Goal: Book appointment/travel/reservation

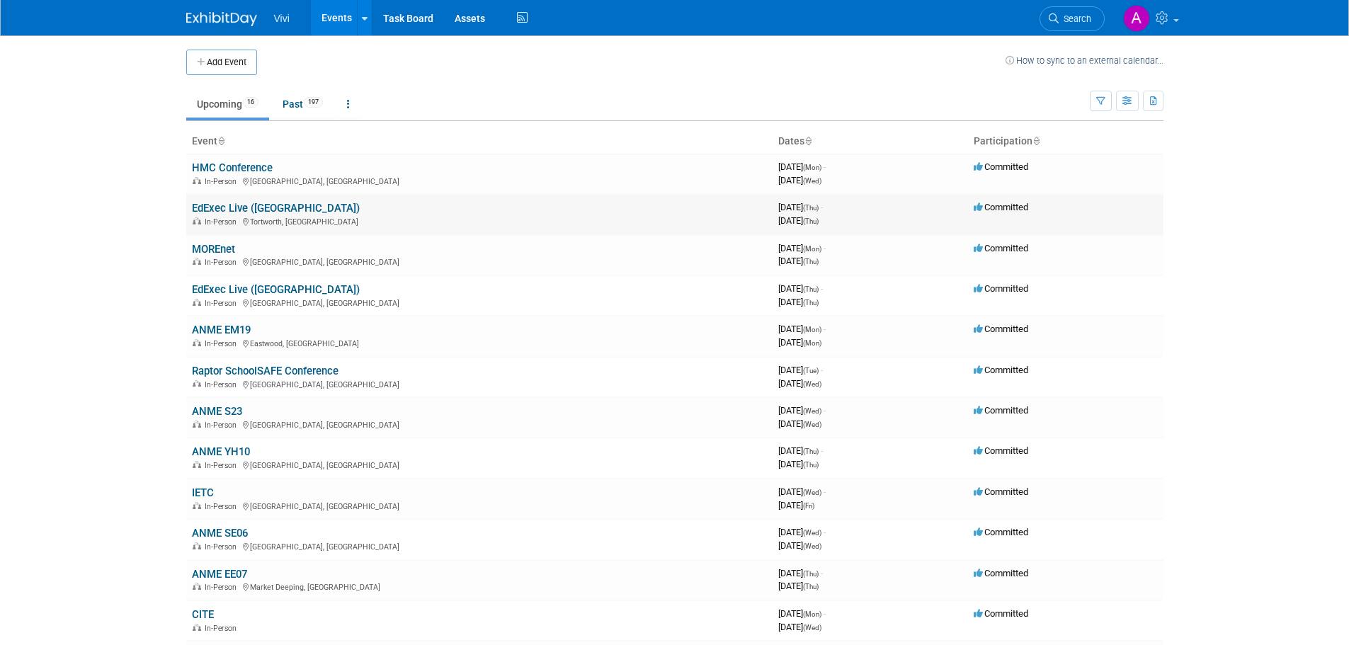
click at [275, 210] on link "EdExec Live ([GEOGRAPHIC_DATA])" at bounding box center [276, 208] width 168 height 13
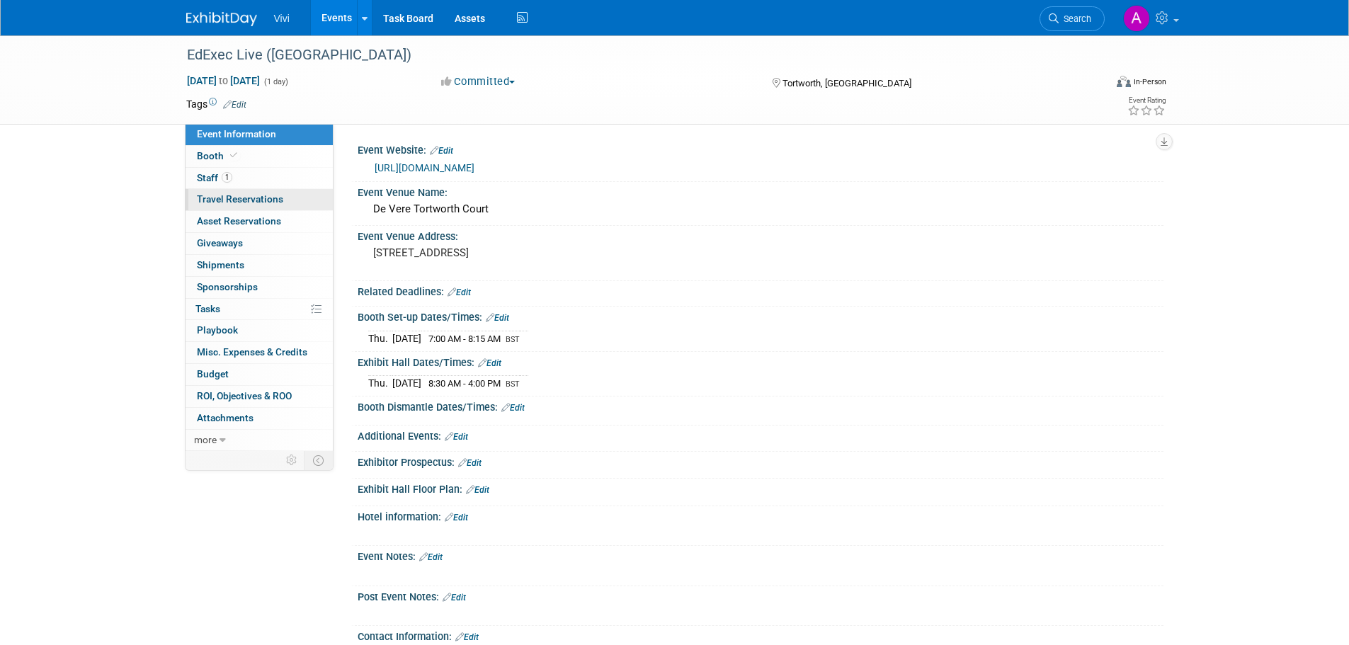
click at [278, 198] on span "Travel Reservations 0" at bounding box center [240, 198] width 86 height 11
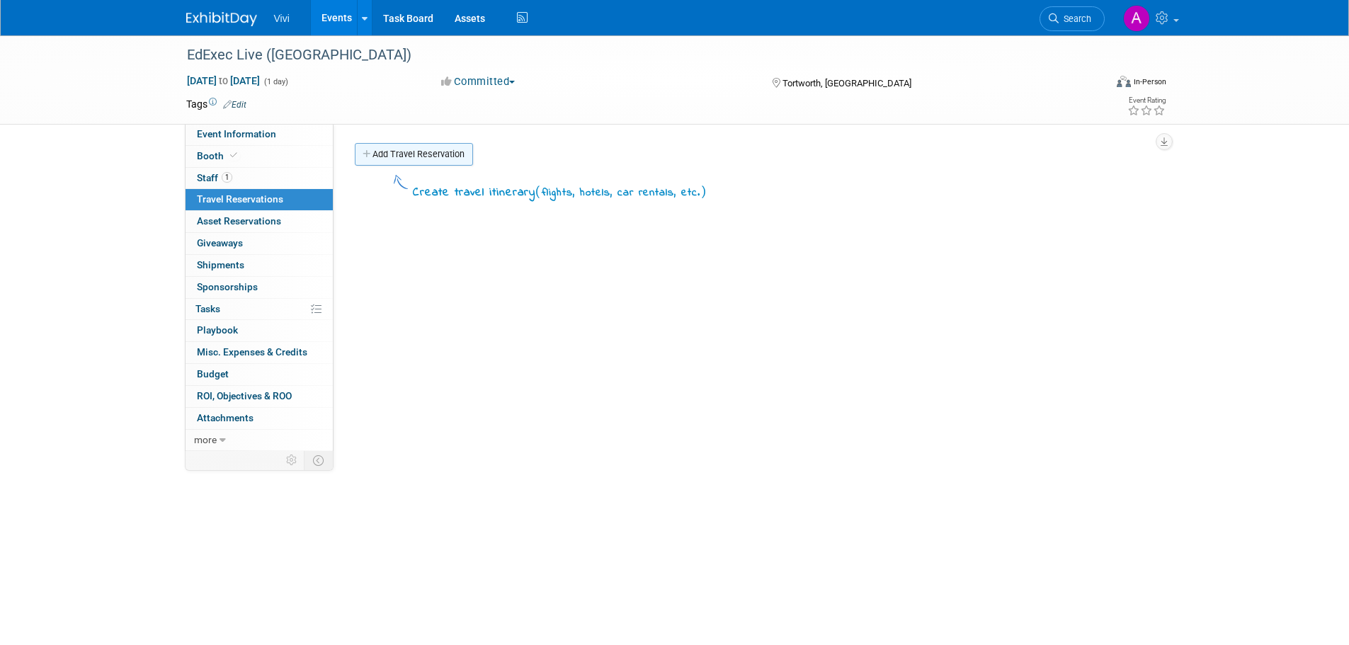
click at [436, 156] on link "Add Travel Reservation" at bounding box center [414, 154] width 118 height 23
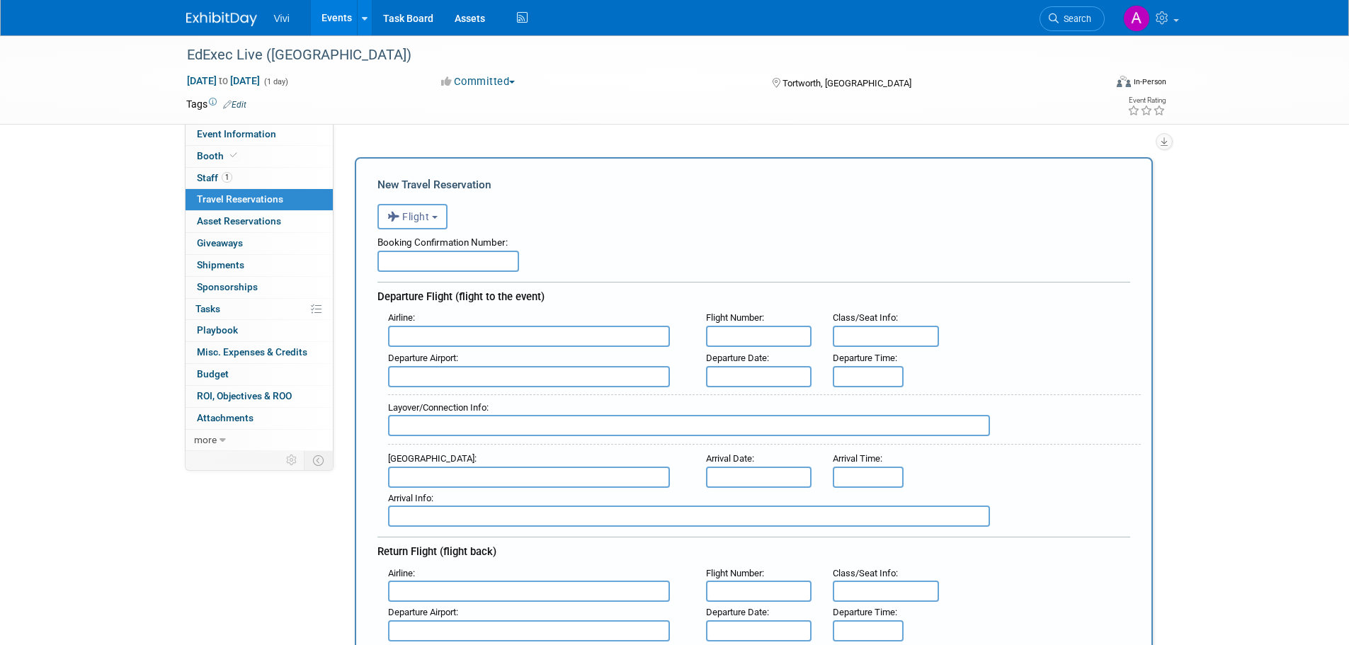
click at [437, 227] on button "Flight" at bounding box center [412, 216] width 70 height 25
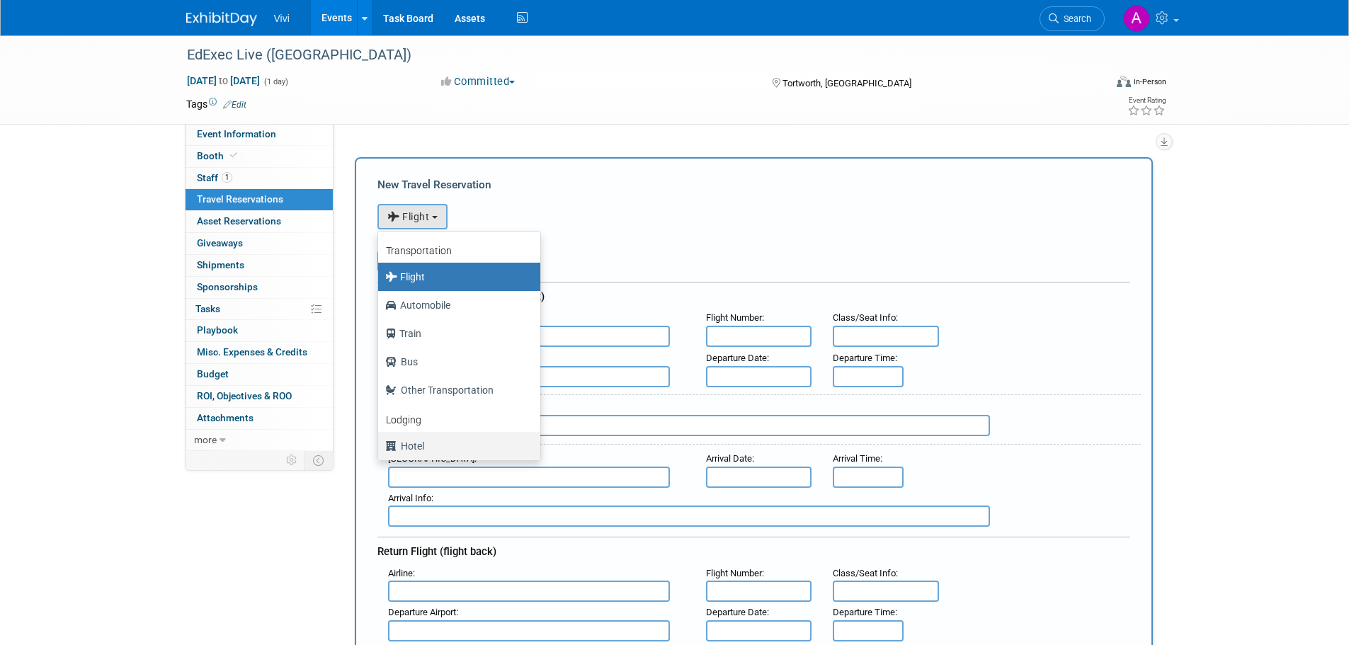
click at [440, 438] on label "Hotel" at bounding box center [455, 446] width 141 height 23
click at [380, 440] on input "Hotel" at bounding box center [375, 444] width 9 height 9
select select "6"
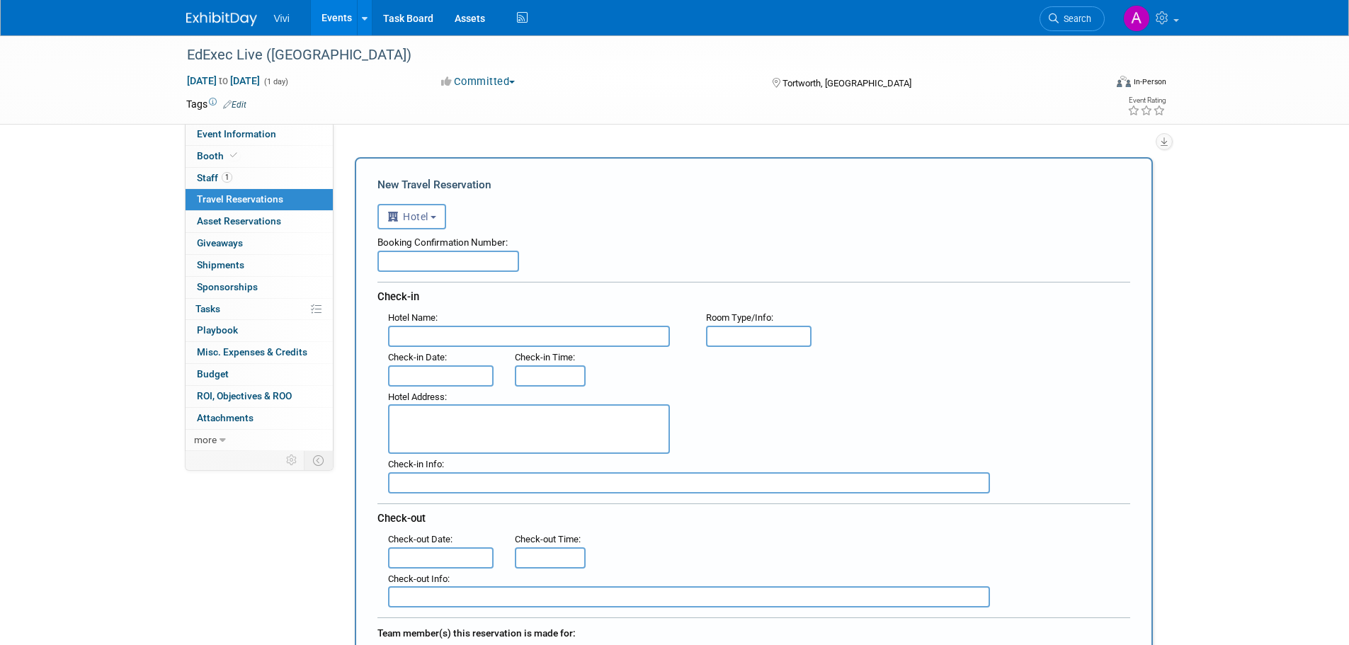
click at [438, 254] on input "text" at bounding box center [448, 261] width 142 height 21
type input "416556331"
click at [465, 339] on input "text" at bounding box center [529, 336] width 282 height 21
type input "De Vere Tortworth Court"
click at [753, 332] on input "text" at bounding box center [759, 336] width 106 height 21
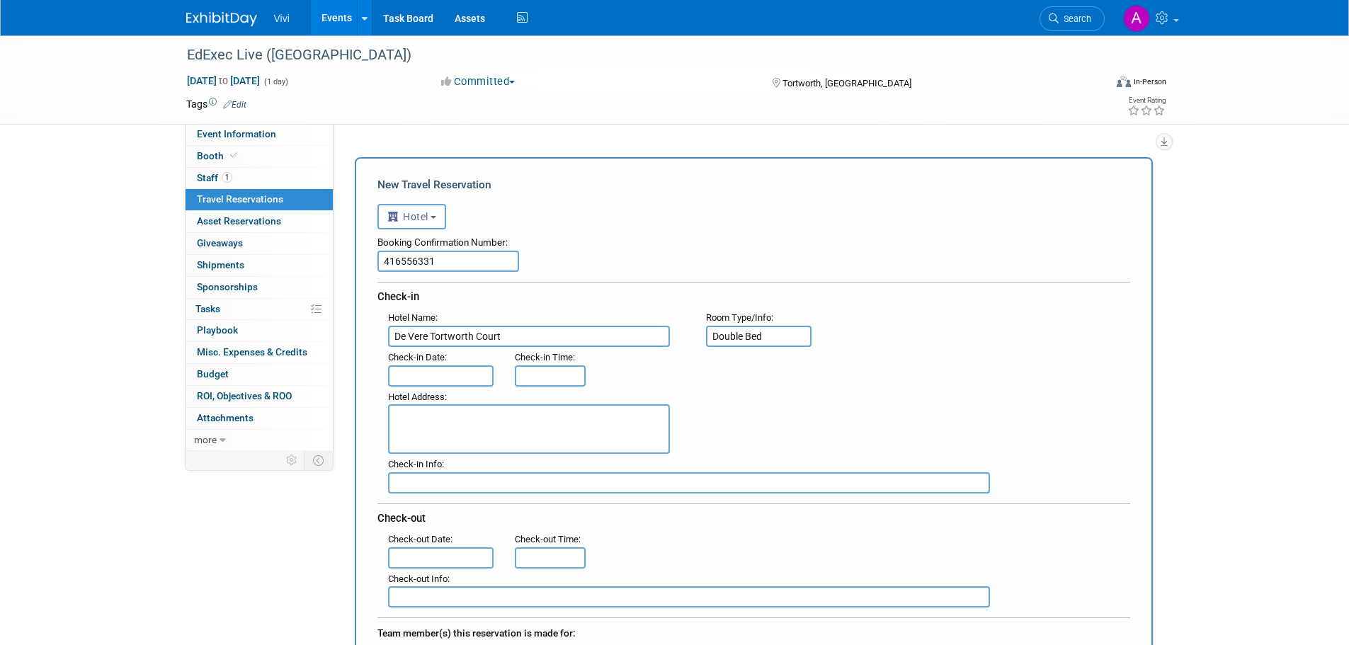
type input "Double Bed"
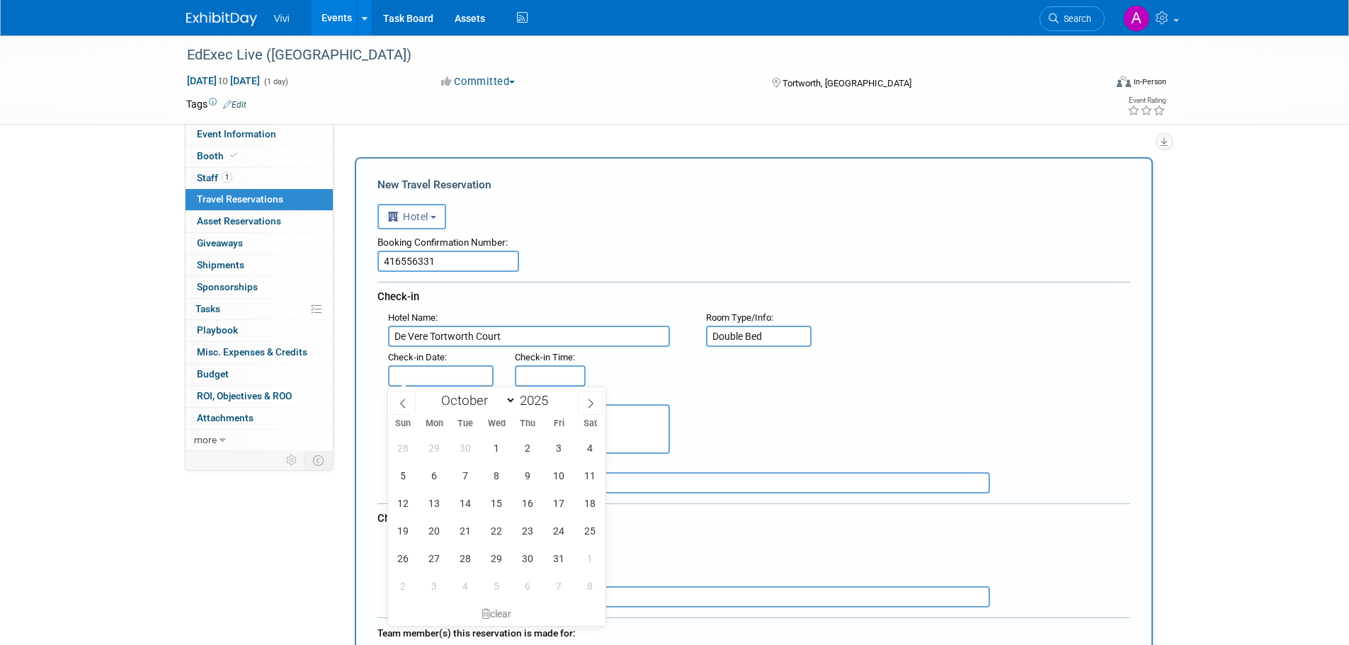
click at [414, 368] on input "text" at bounding box center [441, 375] width 106 height 21
click at [498, 506] on span "15" at bounding box center [497, 503] width 28 height 28
type input "Oct 15, 2025"
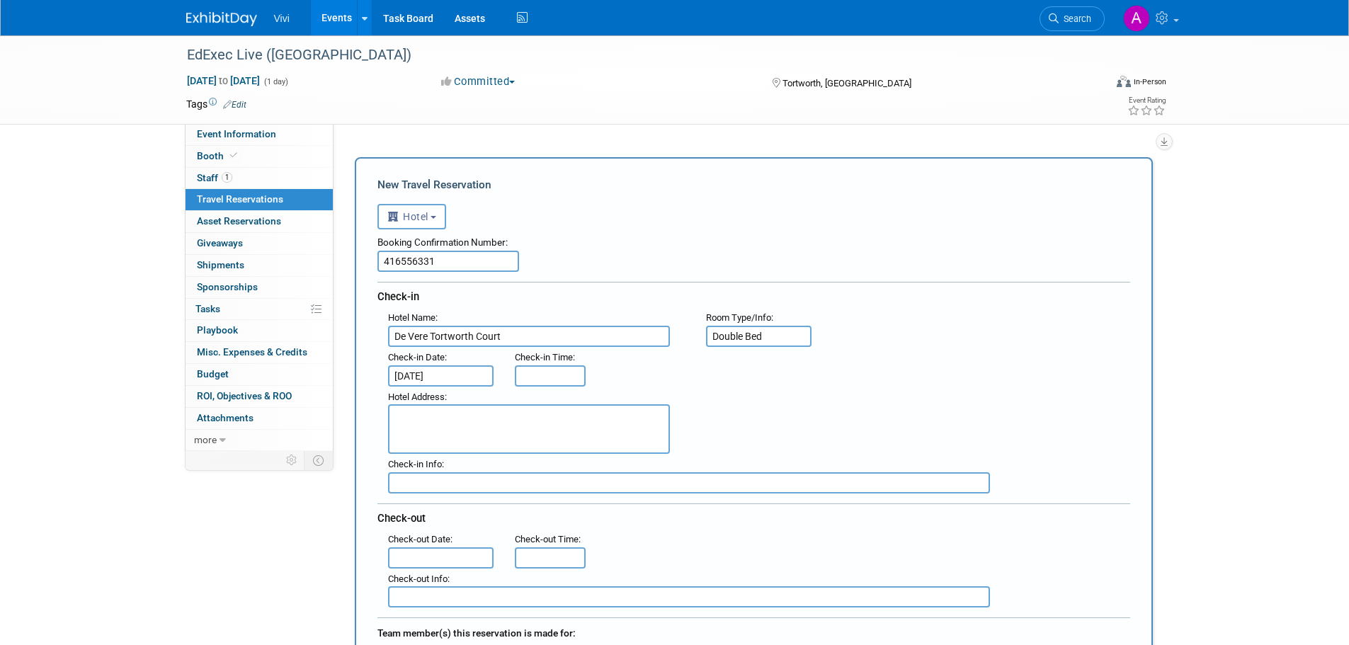
type input "3:00 PM"
click at [541, 370] on input "3:00 PM" at bounding box center [550, 375] width 71 height 21
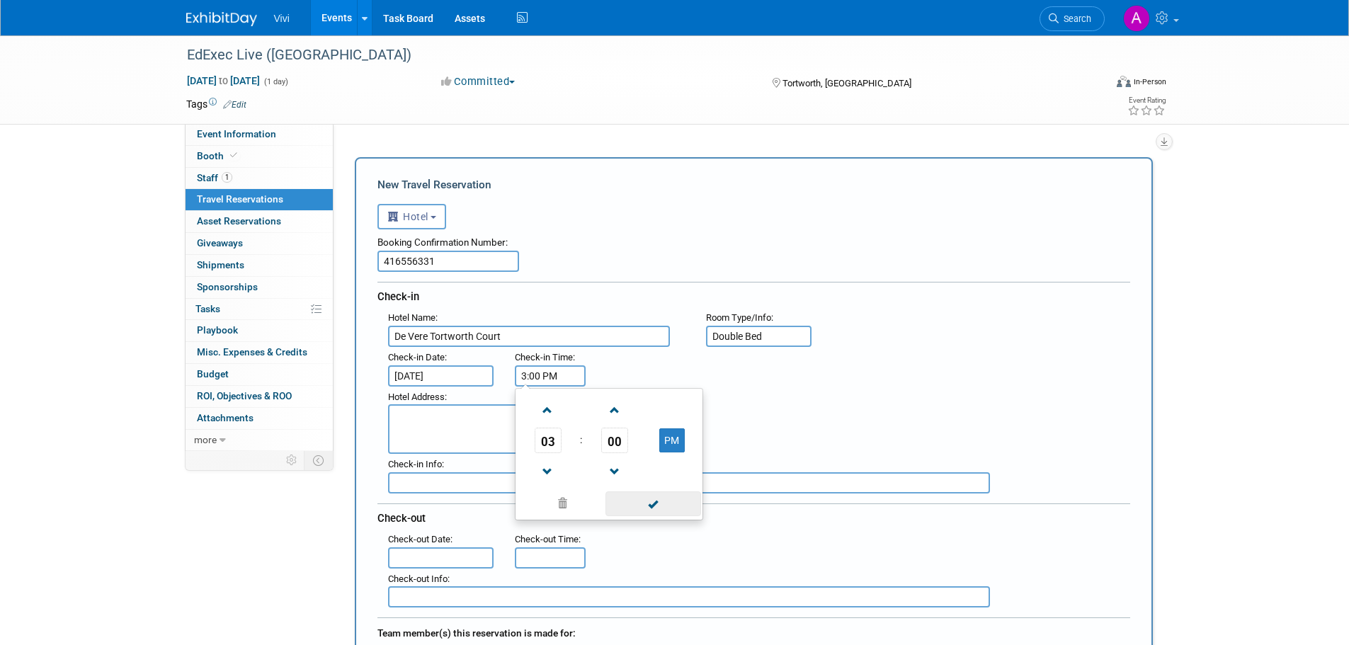
click at [645, 509] on span at bounding box center [653, 503] width 96 height 25
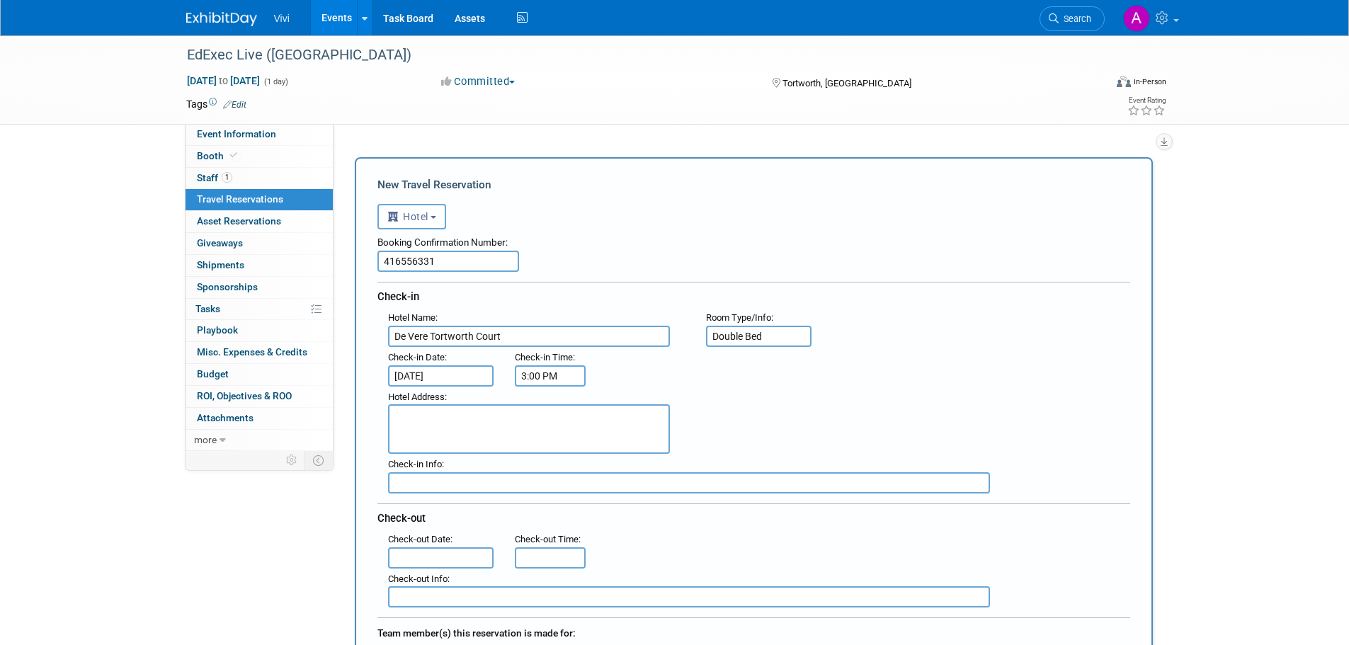
click at [477, 409] on textarea at bounding box center [529, 429] width 282 height 50
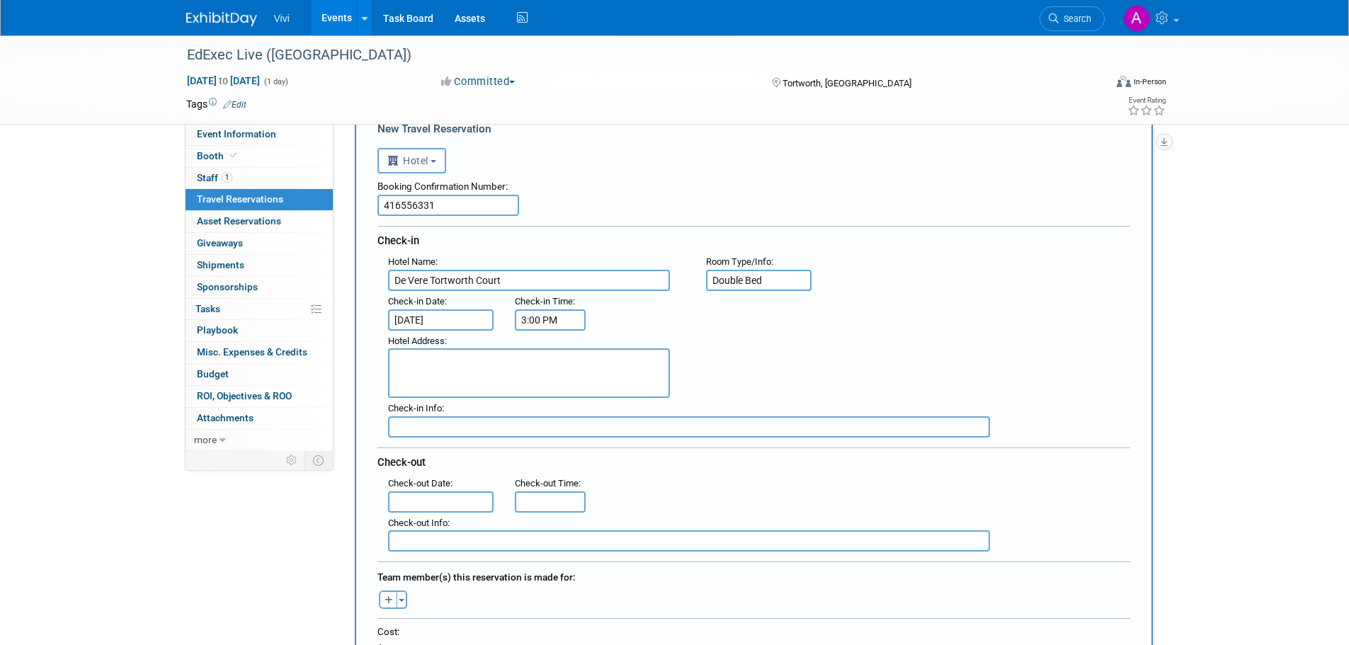
scroll to position [142, 0]
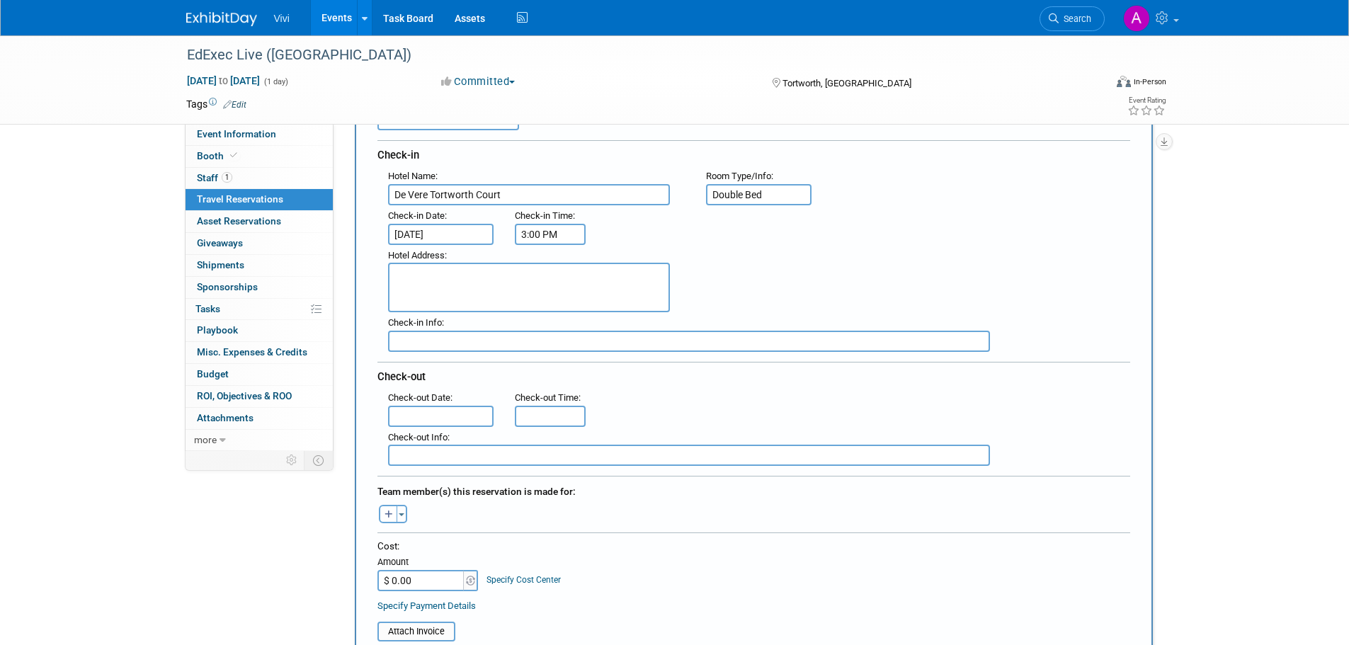
click at [466, 411] on input "text" at bounding box center [441, 416] width 106 height 21
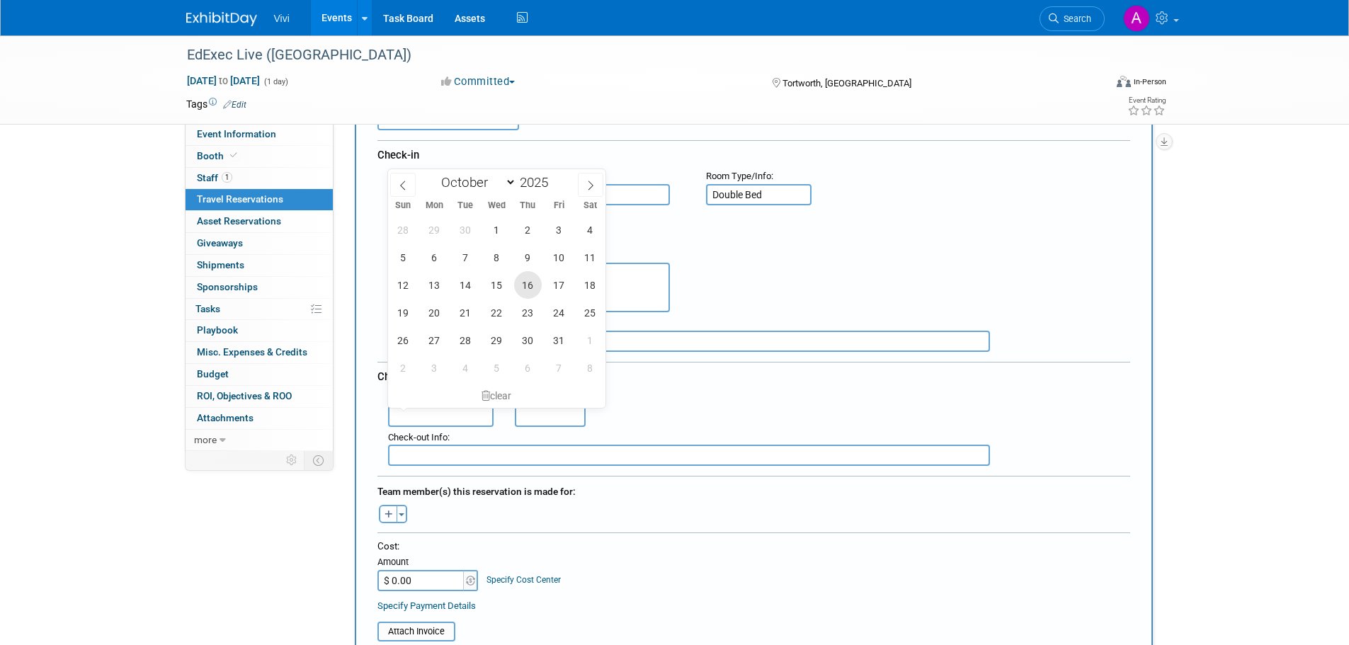
click at [520, 287] on span "16" at bounding box center [528, 285] width 28 height 28
type input "Oct 16, 2025"
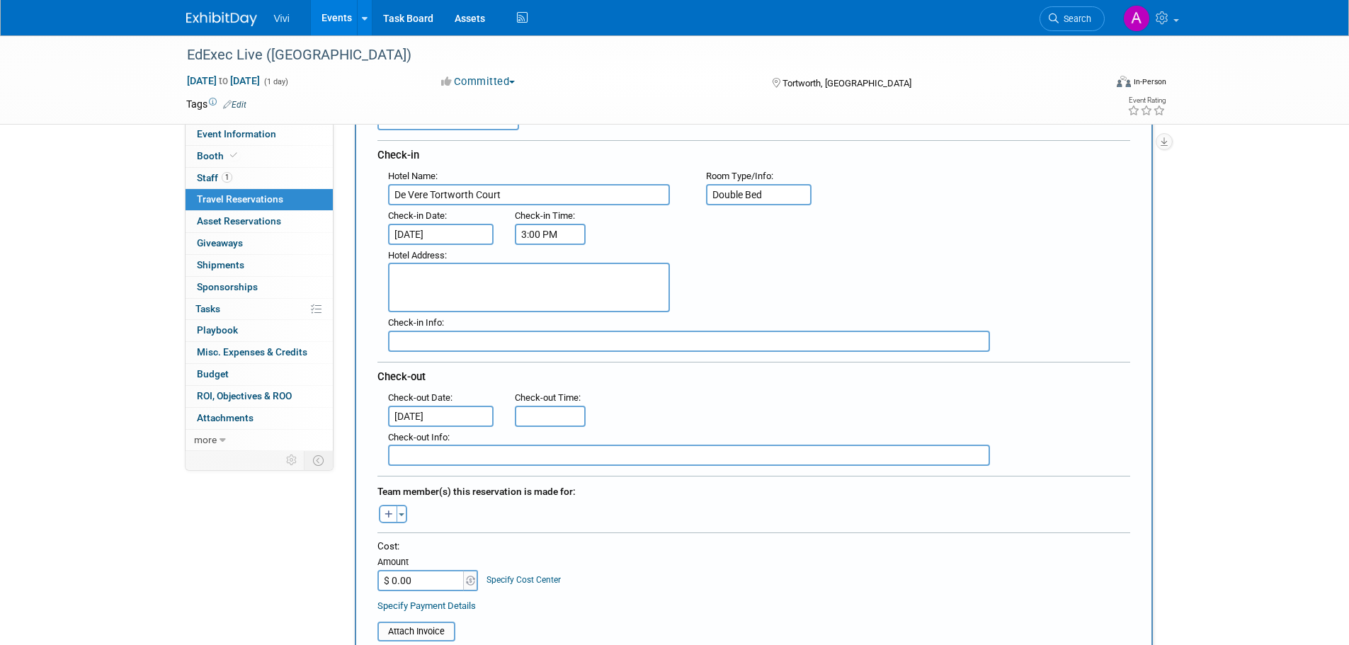
type input "11:00 AM"
click at [554, 418] on input "11:00 AM" at bounding box center [550, 416] width 71 height 21
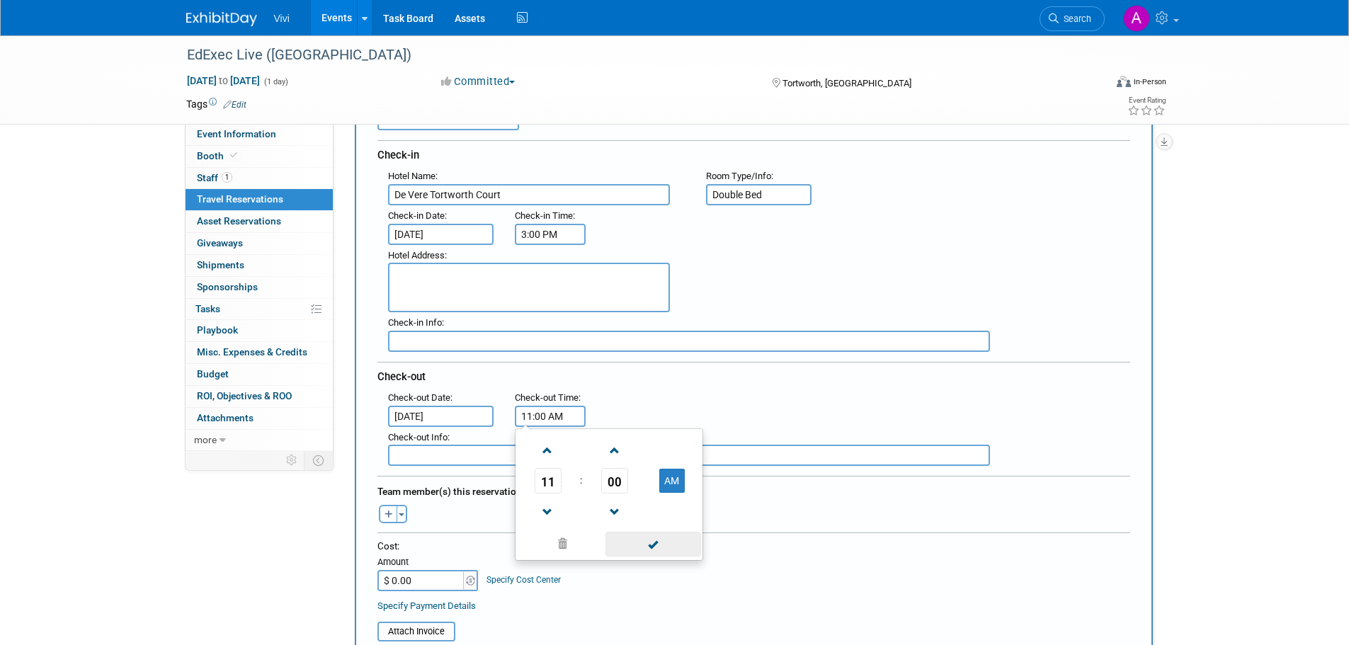
click at [672, 537] on span at bounding box center [653, 544] width 96 height 25
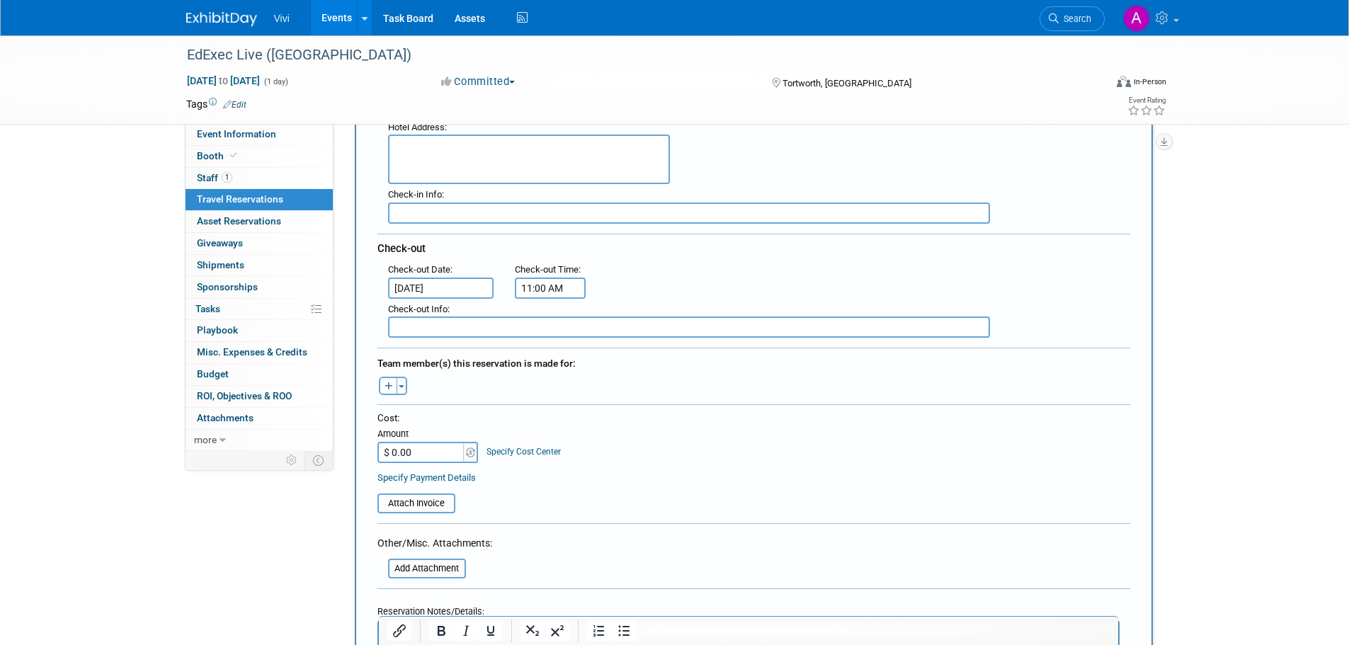
scroll to position [283, 0]
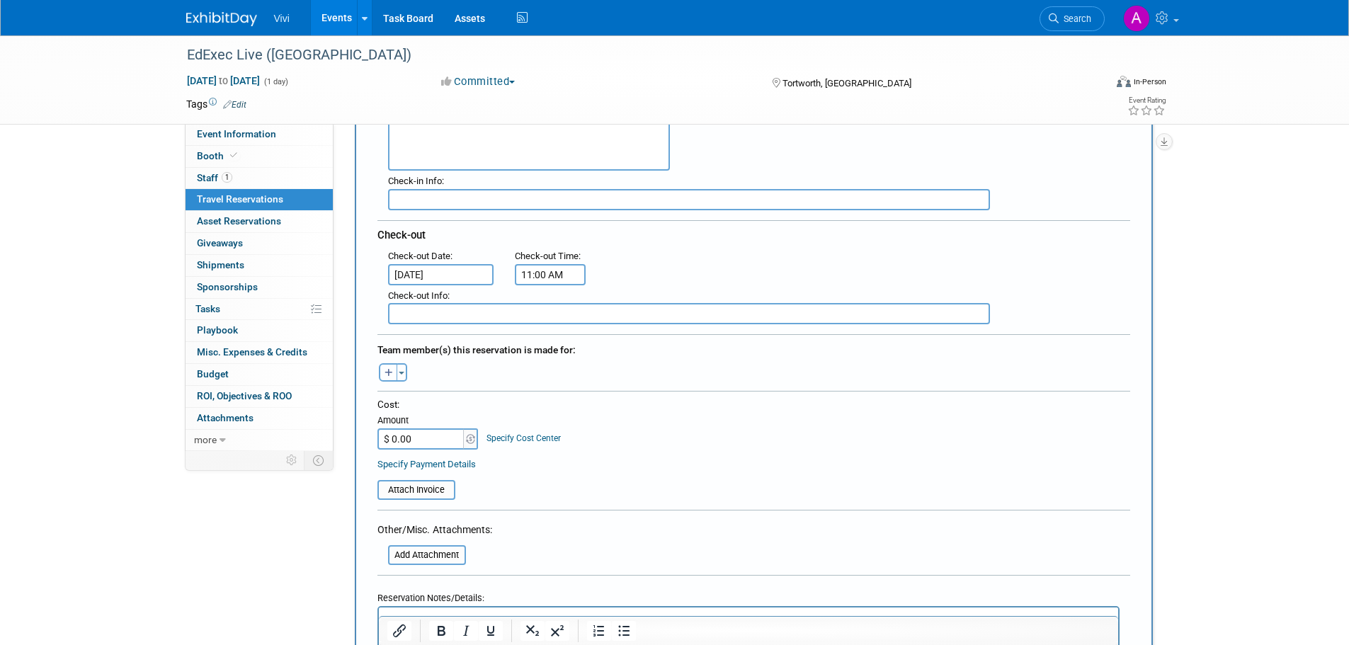
click at [392, 369] on icon "button" at bounding box center [388, 373] width 8 height 9
select select
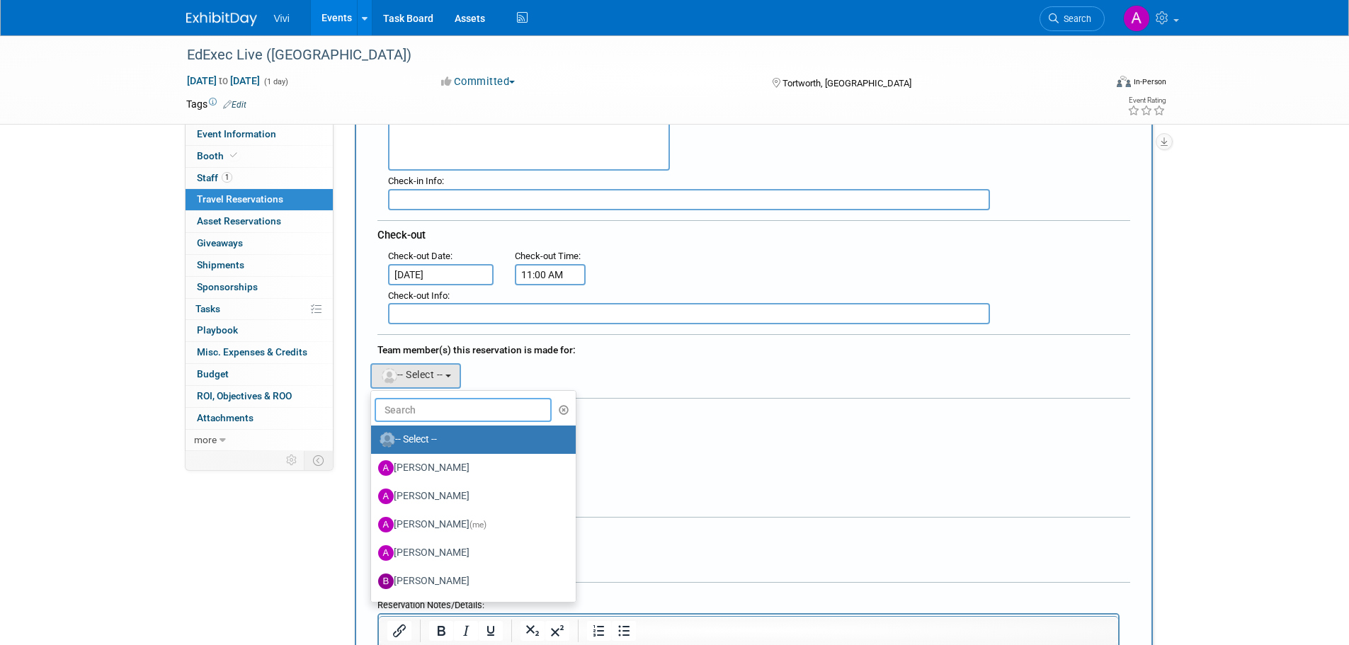
click at [426, 414] on input "text" at bounding box center [464, 410] width 178 height 24
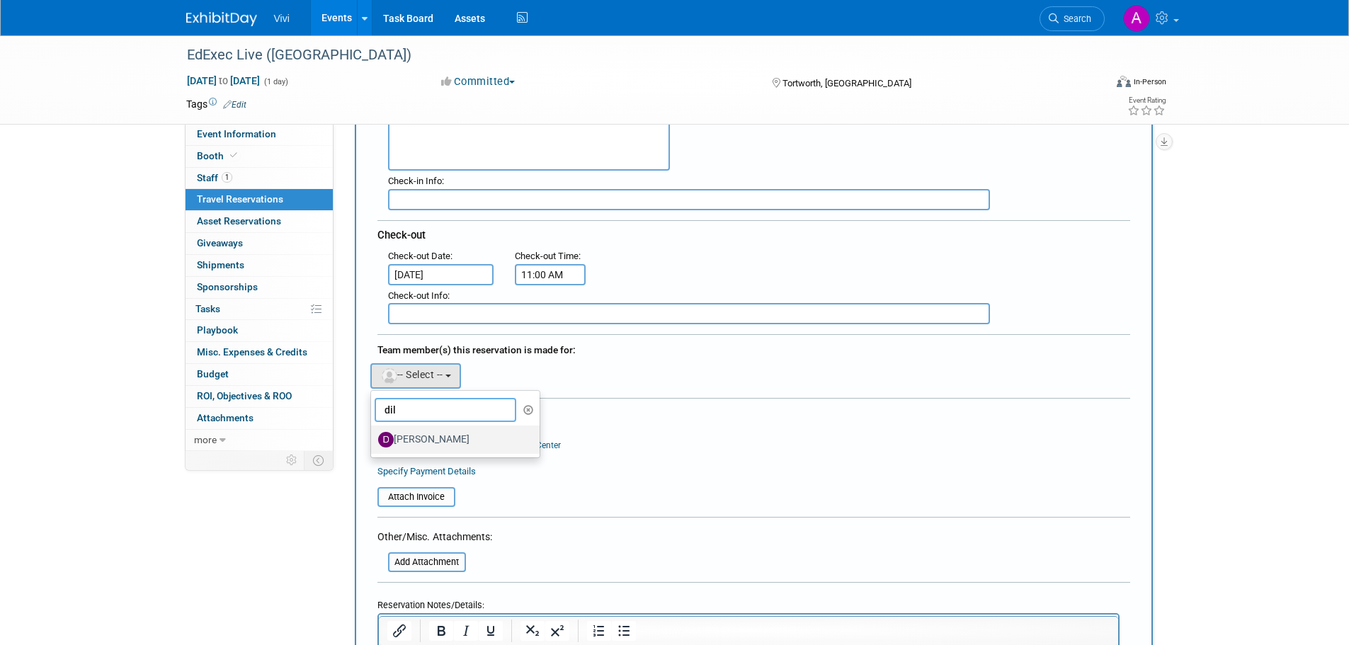
type input "dil"
click at [433, 445] on label "Dilraj Bansal" at bounding box center [452, 439] width 148 height 23
click at [373, 443] on input "Dilraj Bansal" at bounding box center [368, 437] width 9 height 9
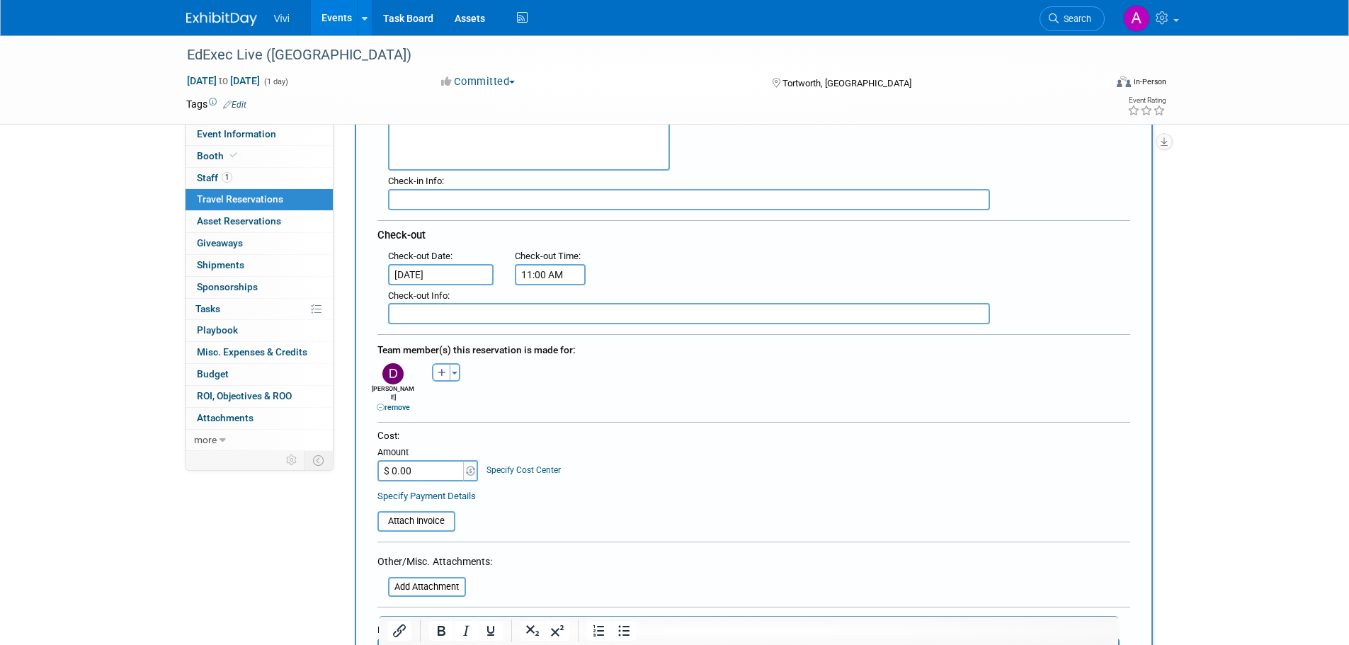
click at [426, 464] on input "$ 0.00" at bounding box center [421, 470] width 89 height 21
type input "$ 96.36"
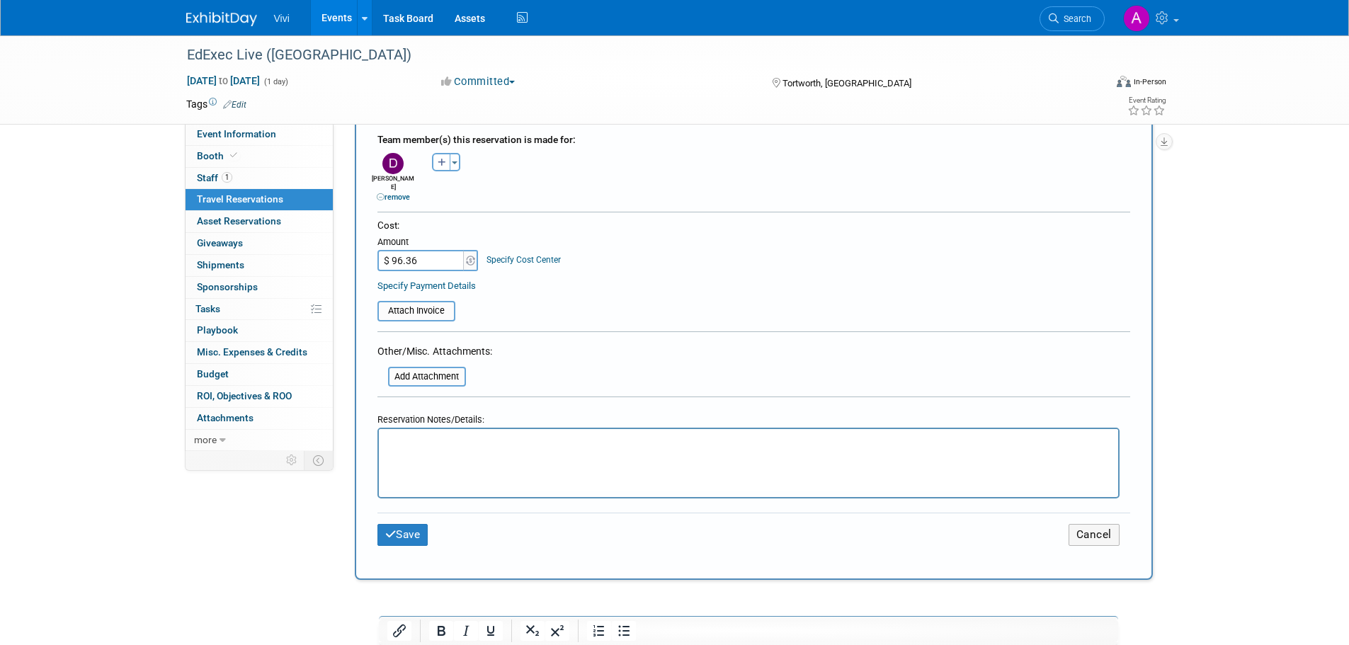
scroll to position [496, 0]
click at [466, 448] on html at bounding box center [747, 437] width 739 height 21
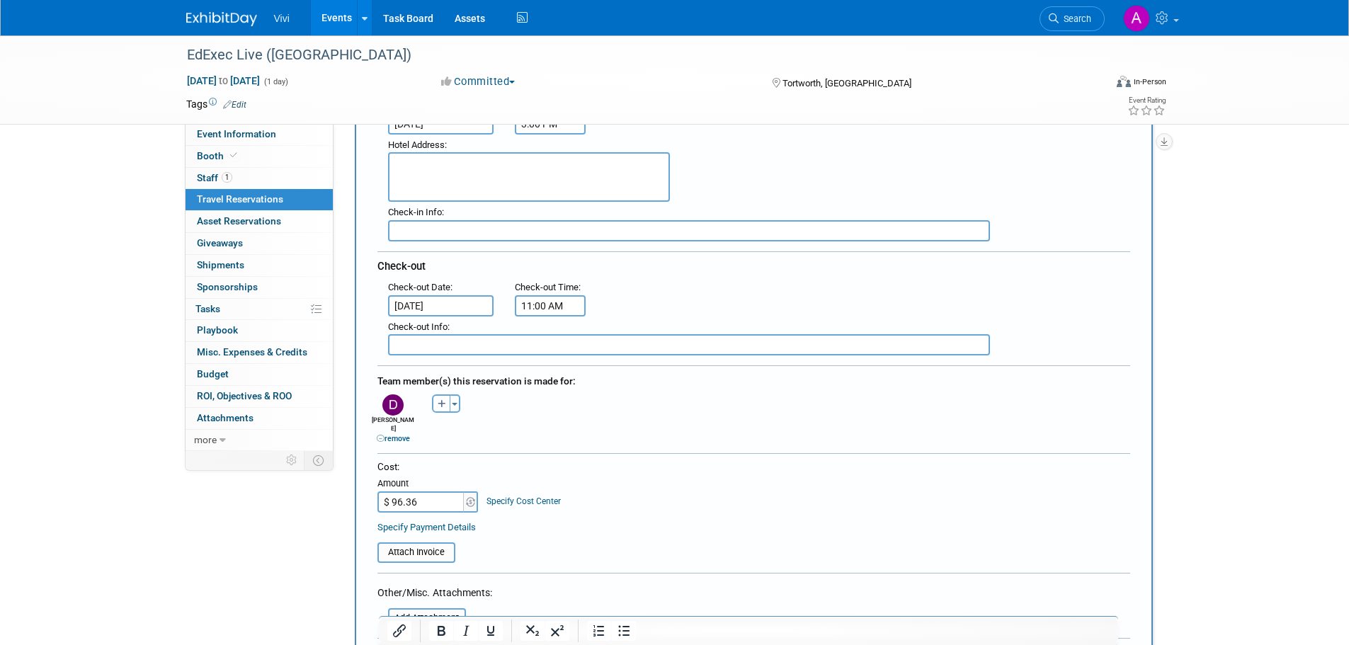
scroll to position [425, 0]
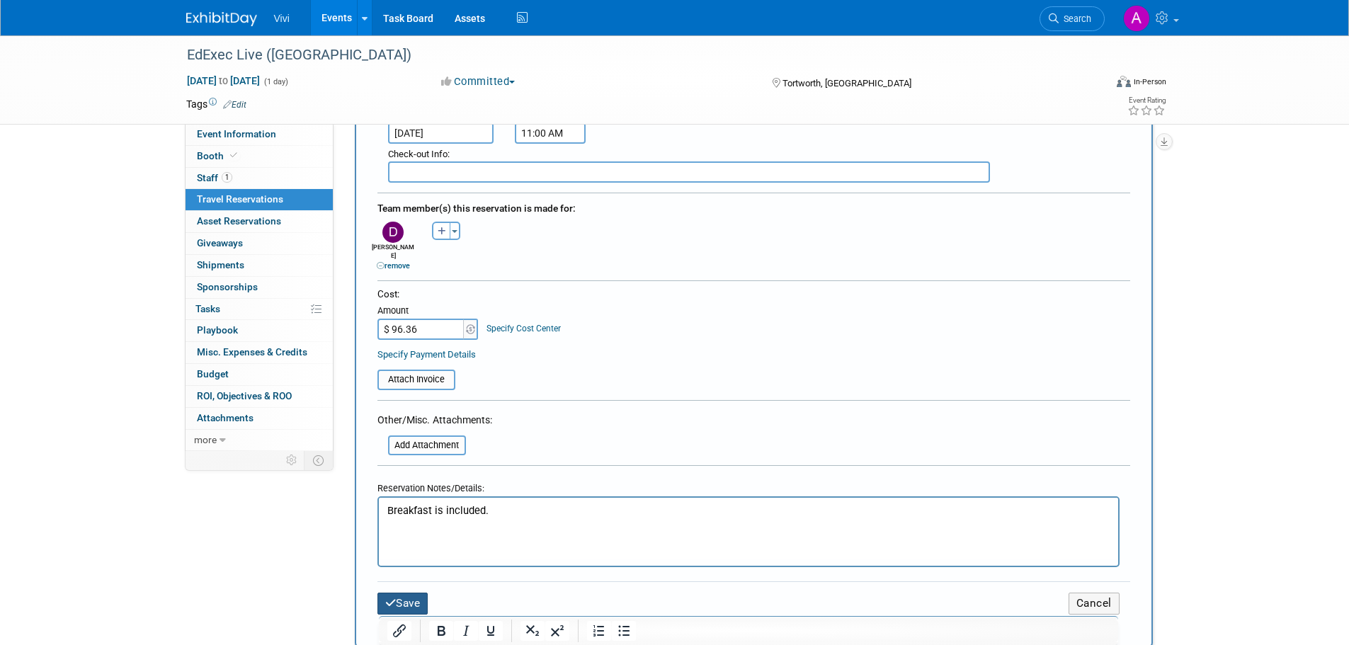
click at [399, 598] on button "Save" at bounding box center [402, 604] width 51 height 22
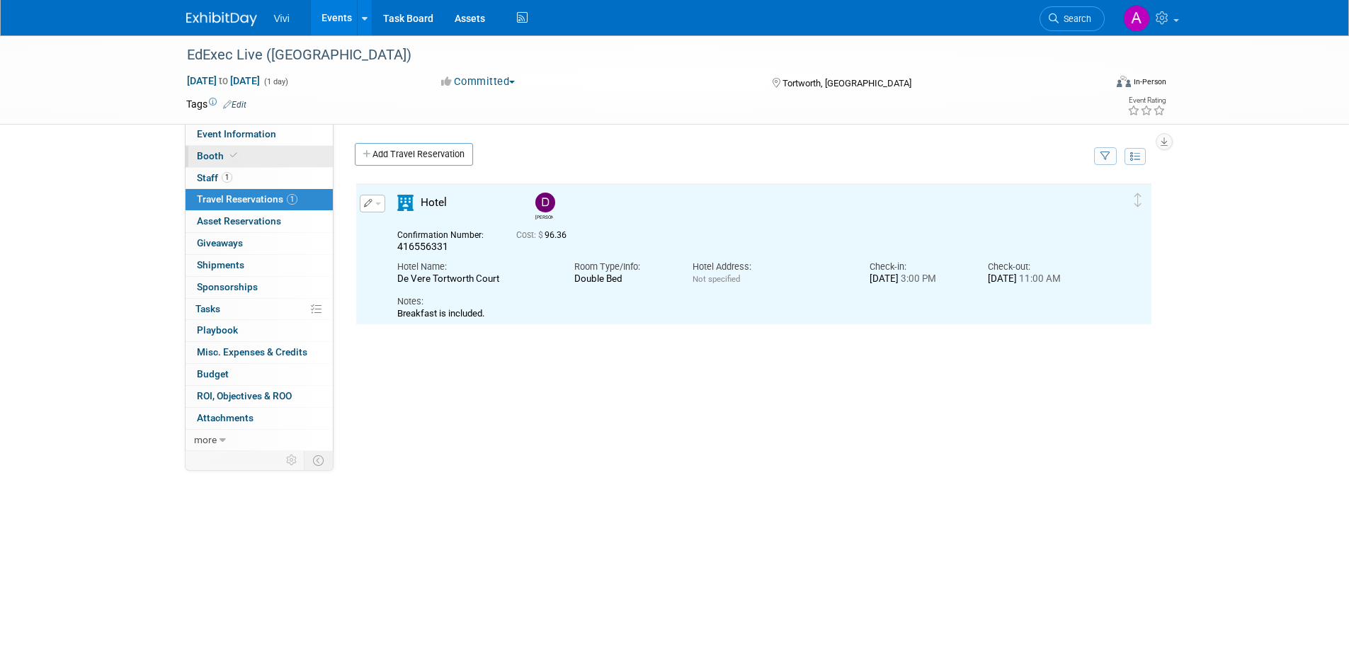
scroll to position [0, 0]
click at [244, 144] on link "Event Information" at bounding box center [259, 134] width 147 height 21
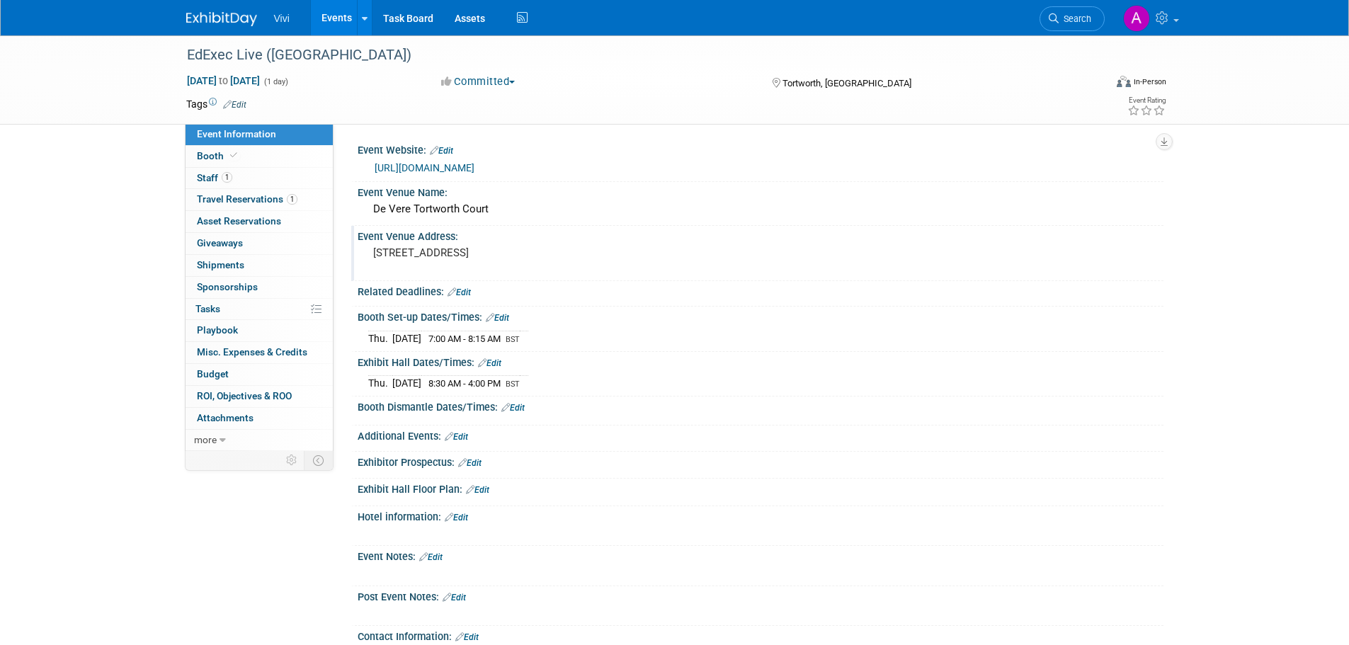
click at [520, 253] on pre "Tortworth, Wotton Under Edge, GL12 8HH" at bounding box center [525, 252] width 304 height 13
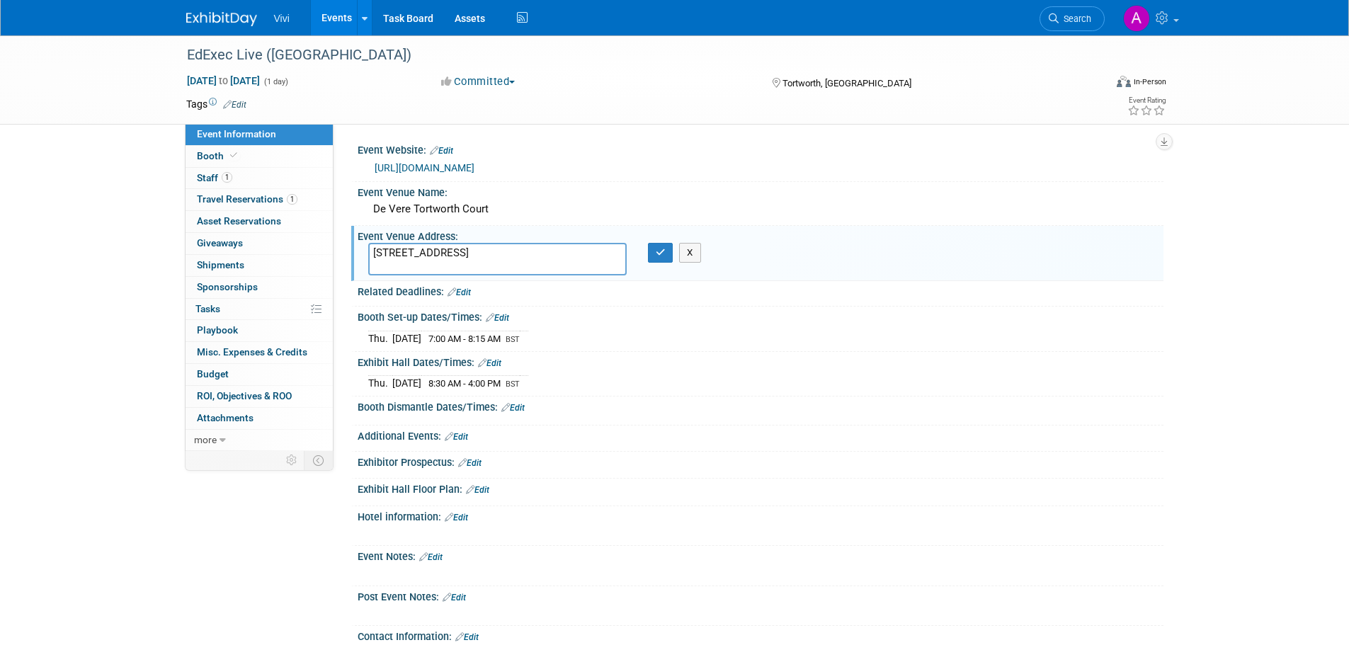
drag, startPoint x: 588, startPoint y: 249, endPoint x: 346, endPoint y: 269, distance: 243.7
click at [346, 269] on div "Event Website: Edit https://www.edexeclive.co.uk/exhibitor-manual-gloucester Ev…" at bounding box center [749, 287] width 830 height 327
click at [257, 188] on link "1 Staff 1" at bounding box center [259, 178] width 147 height 21
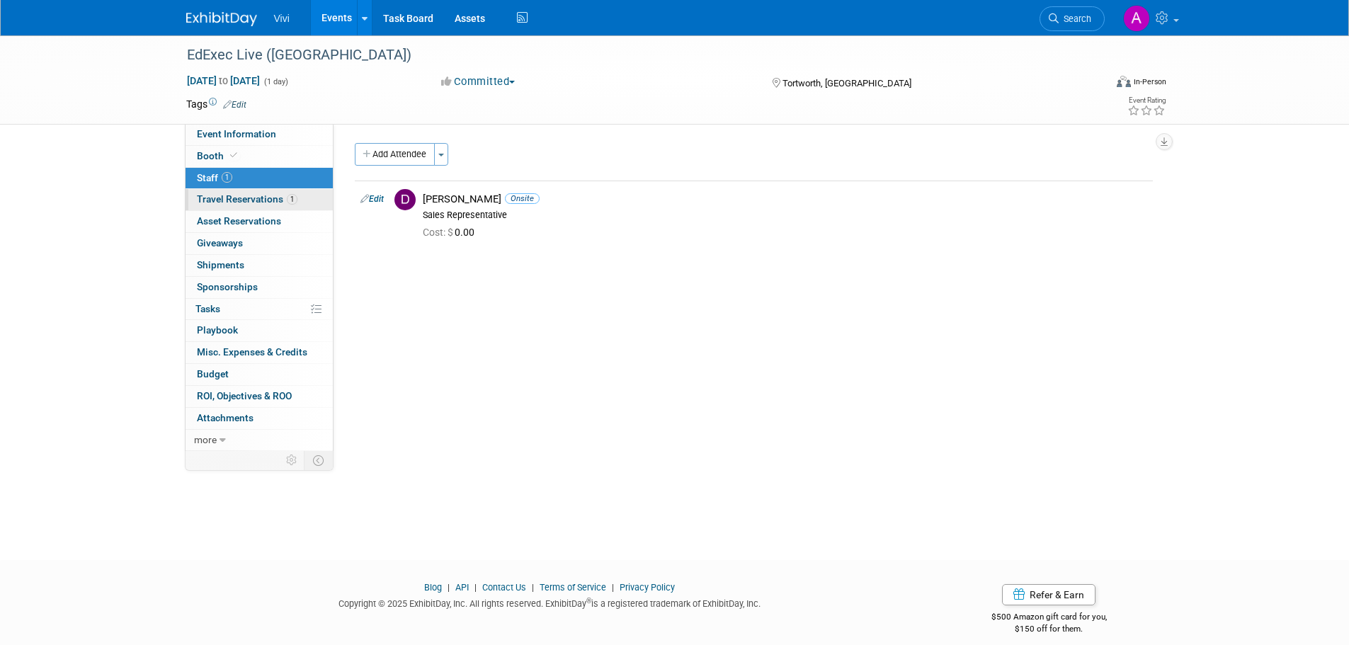
click at [258, 197] on span "Travel Reservations 1" at bounding box center [247, 198] width 101 height 11
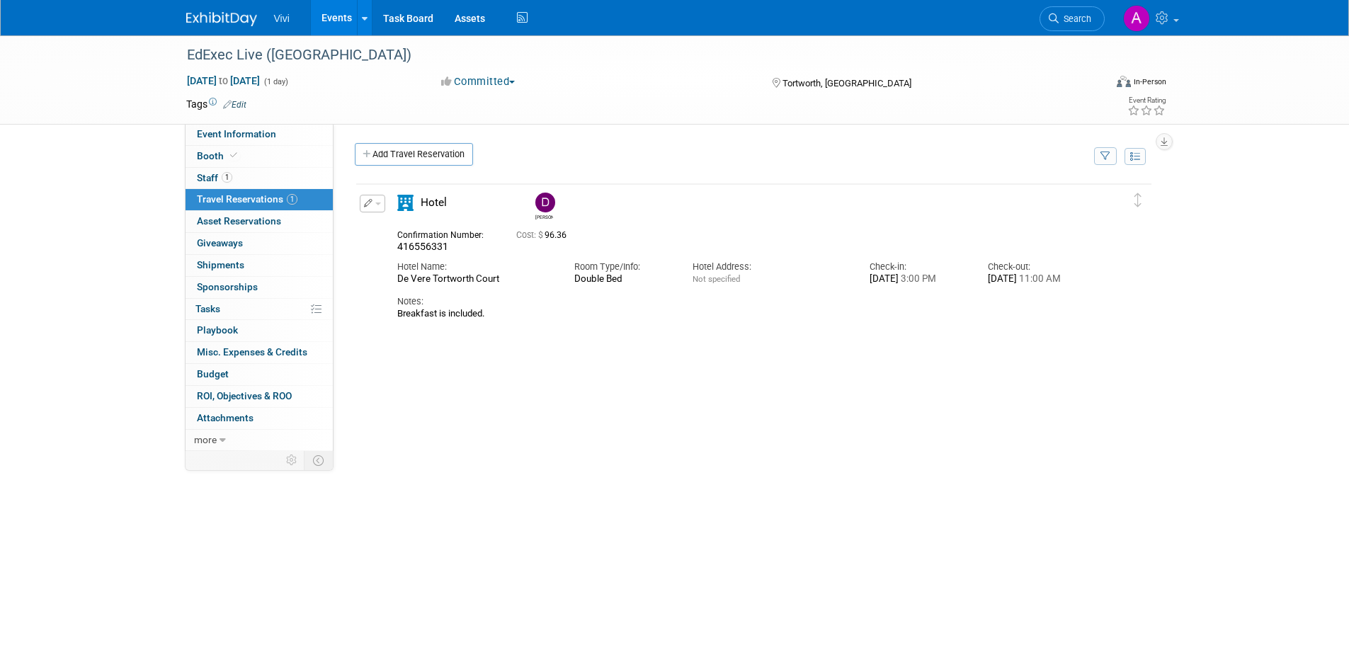
click at [373, 200] on button "button" at bounding box center [372, 204] width 25 height 18
click at [395, 226] on button "Edit Reservation" at bounding box center [420, 228] width 120 height 21
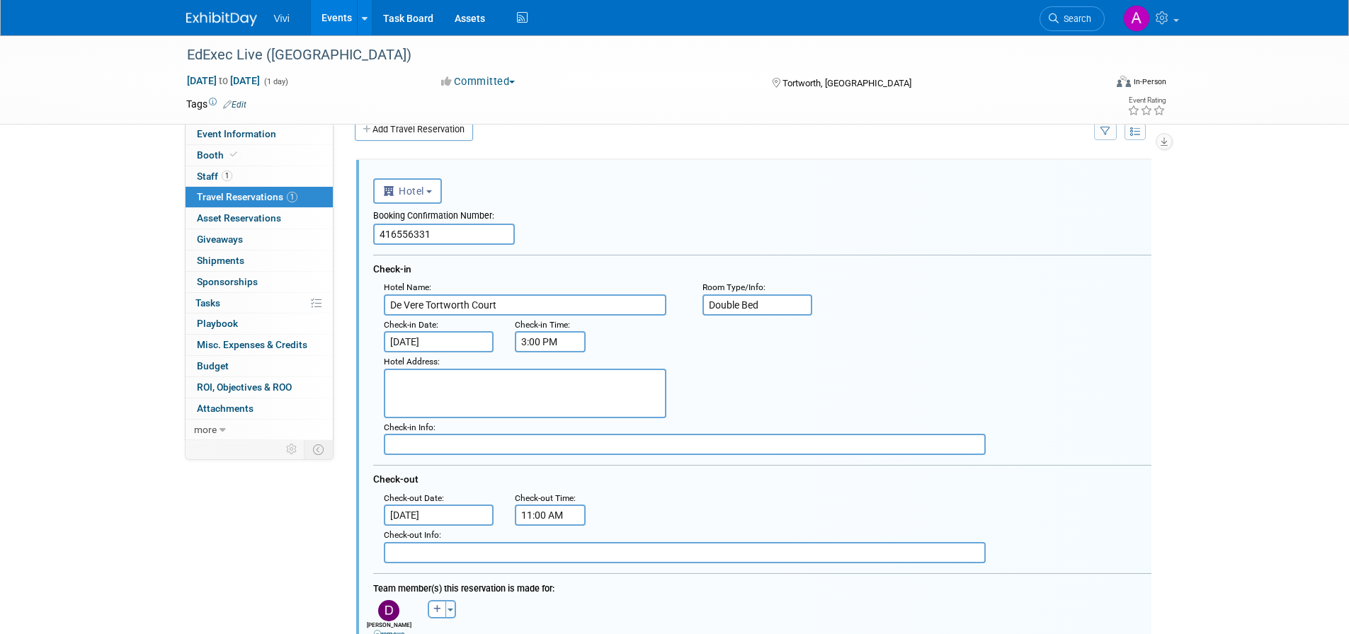
click at [429, 397] on textarea at bounding box center [525, 394] width 283 height 50
paste textarea "Tortworth, Wotton Under Edge, GL12 8HH"
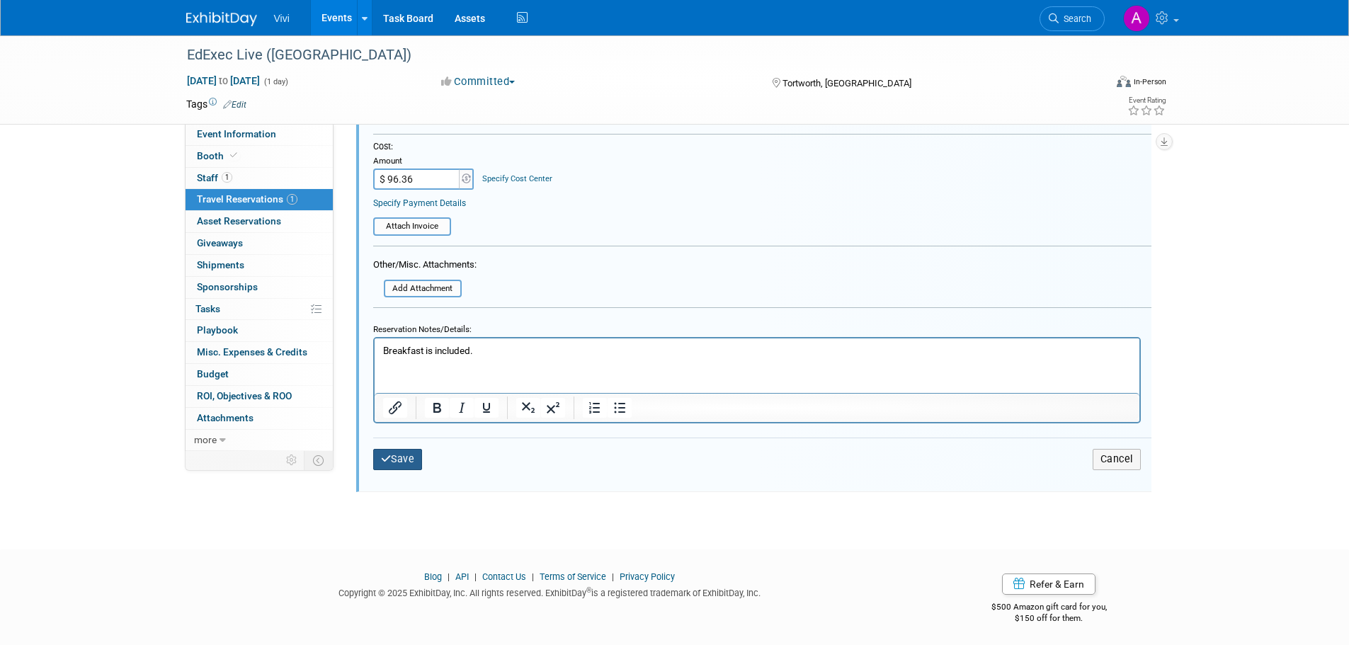
type textarea "Tortworth, Wotton Under Edge, GL12 8HH"
click at [384, 454] on button "Save" at bounding box center [398, 459] width 50 height 21
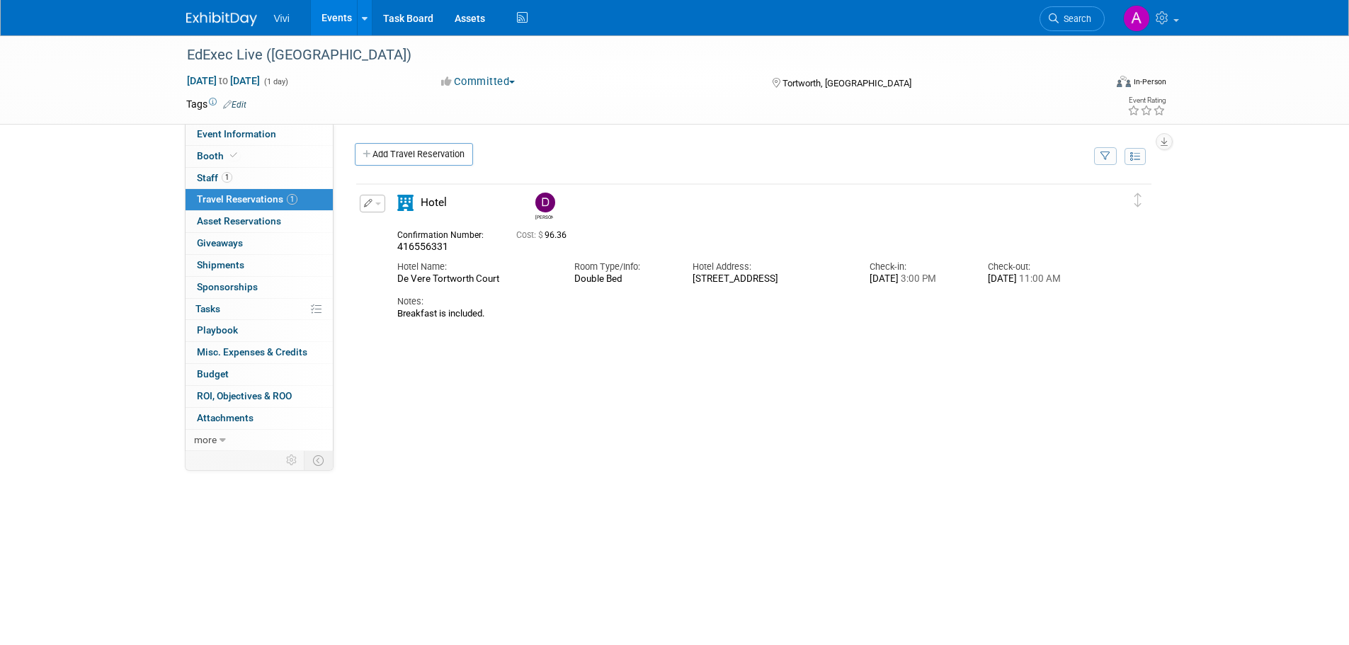
click at [1241, 284] on div "EdExec Live (Gloucester) Oct 16, 2025 to Oct 16, 2025 (1 day) Oct 16, 2025 to O…" at bounding box center [674, 335] width 1349 height 601
